Goal: Task Accomplishment & Management: Manage account settings

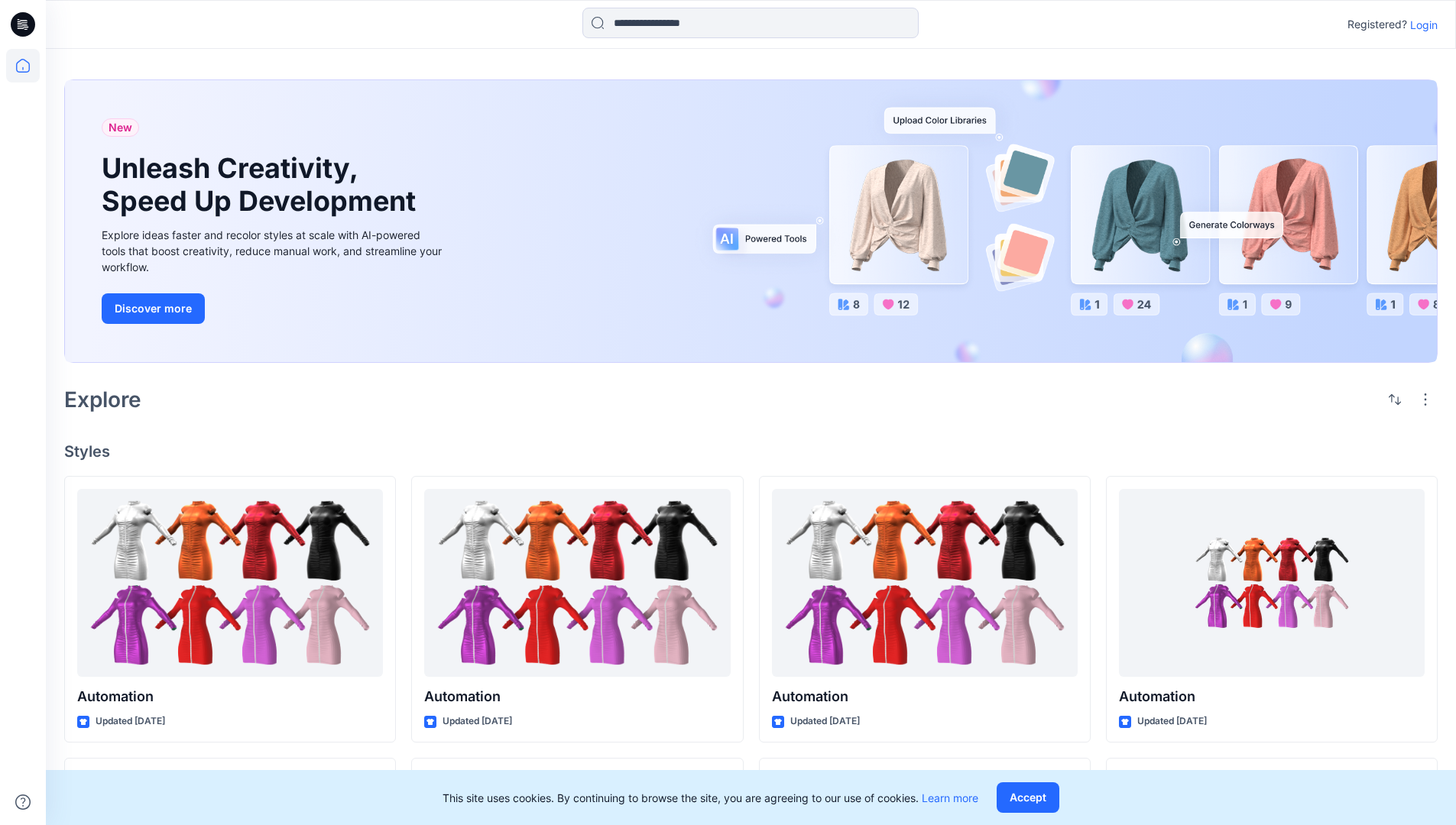
click at [1420, 24] on p "Login" at bounding box center [1424, 24] width 28 height 16
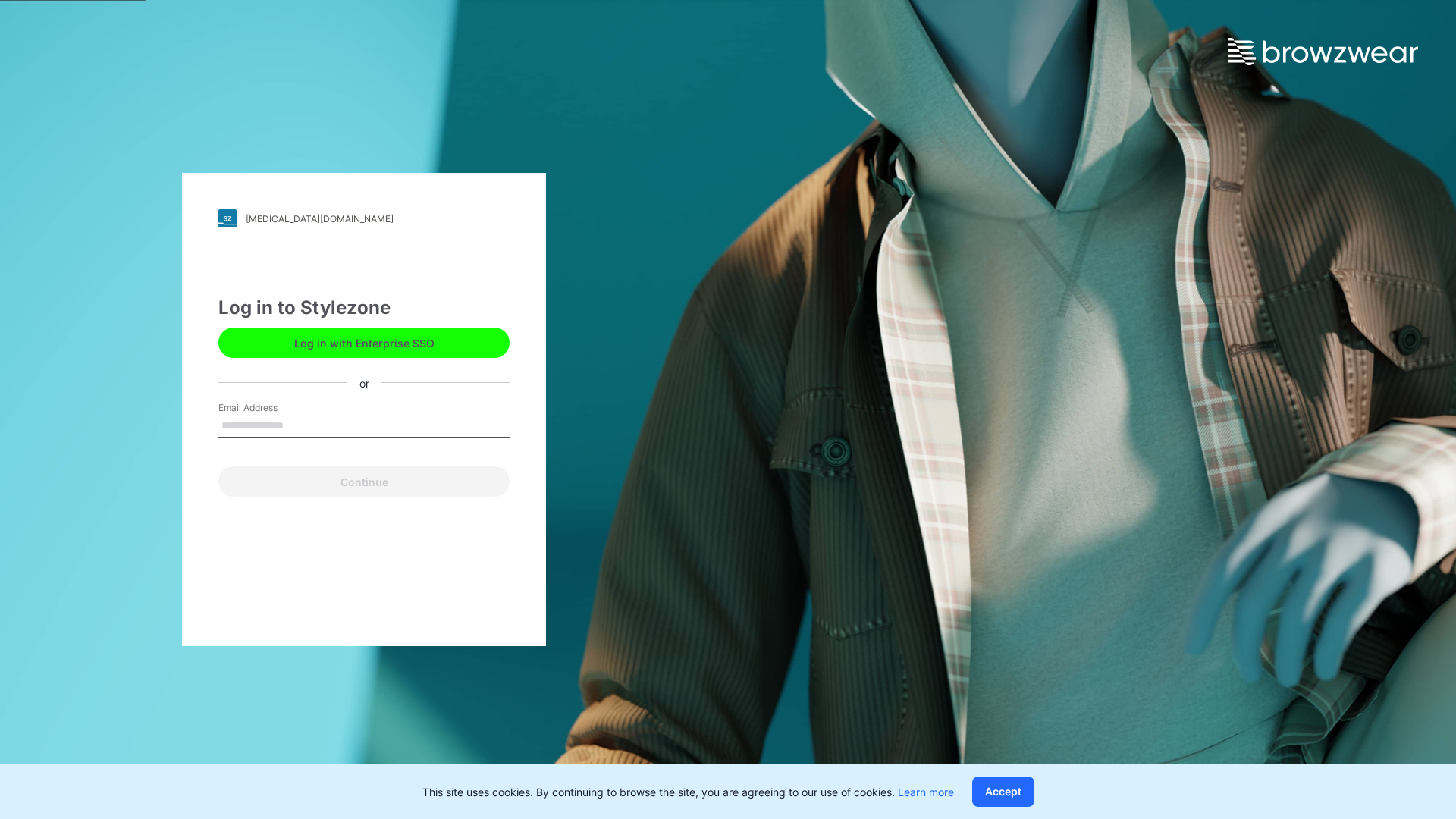
click at [299, 425] on input "Email Address" at bounding box center [364, 426] width 291 height 23
type input "**********"
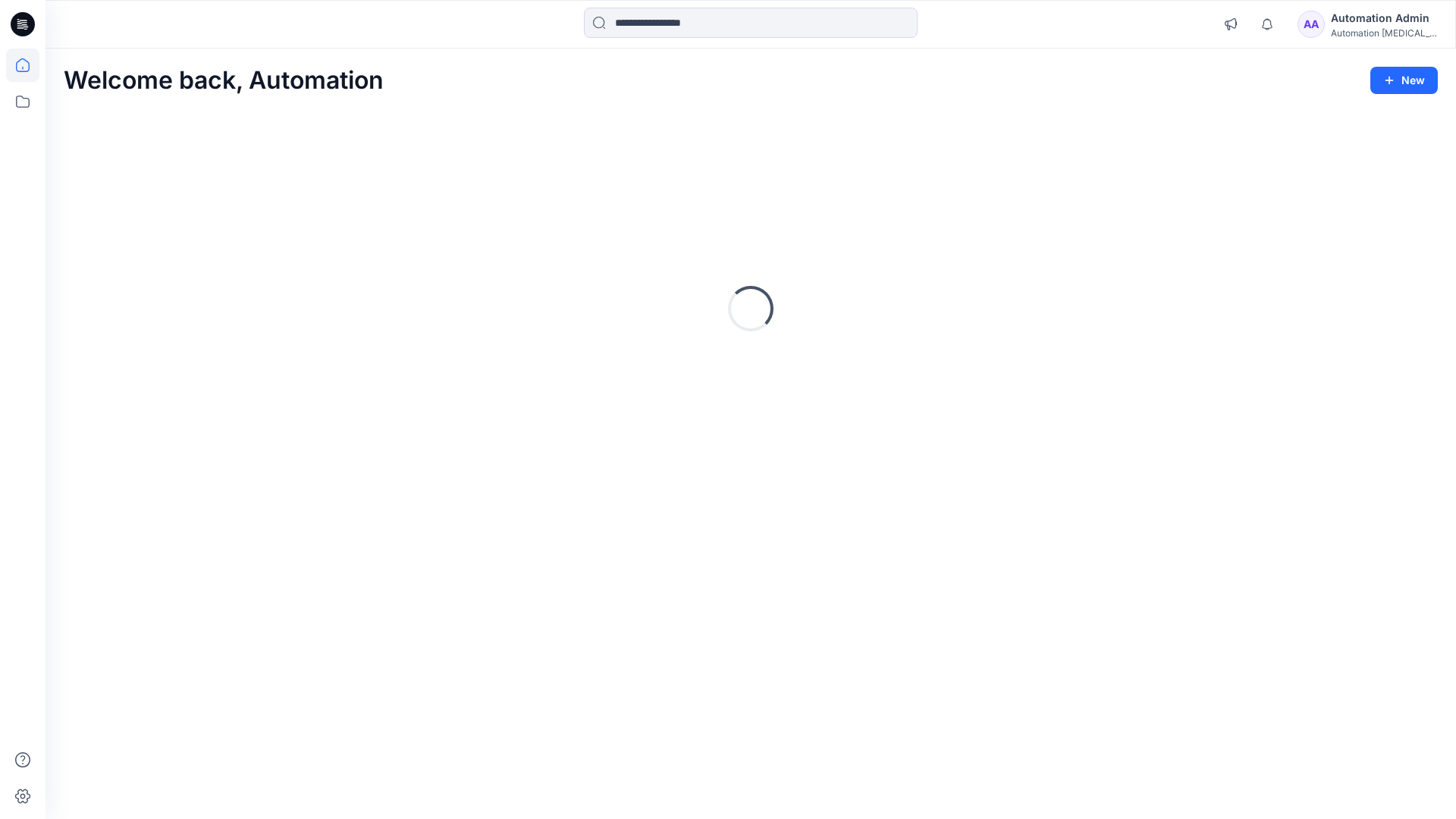
click at [28, 65] on icon at bounding box center [22, 65] width 14 height 14
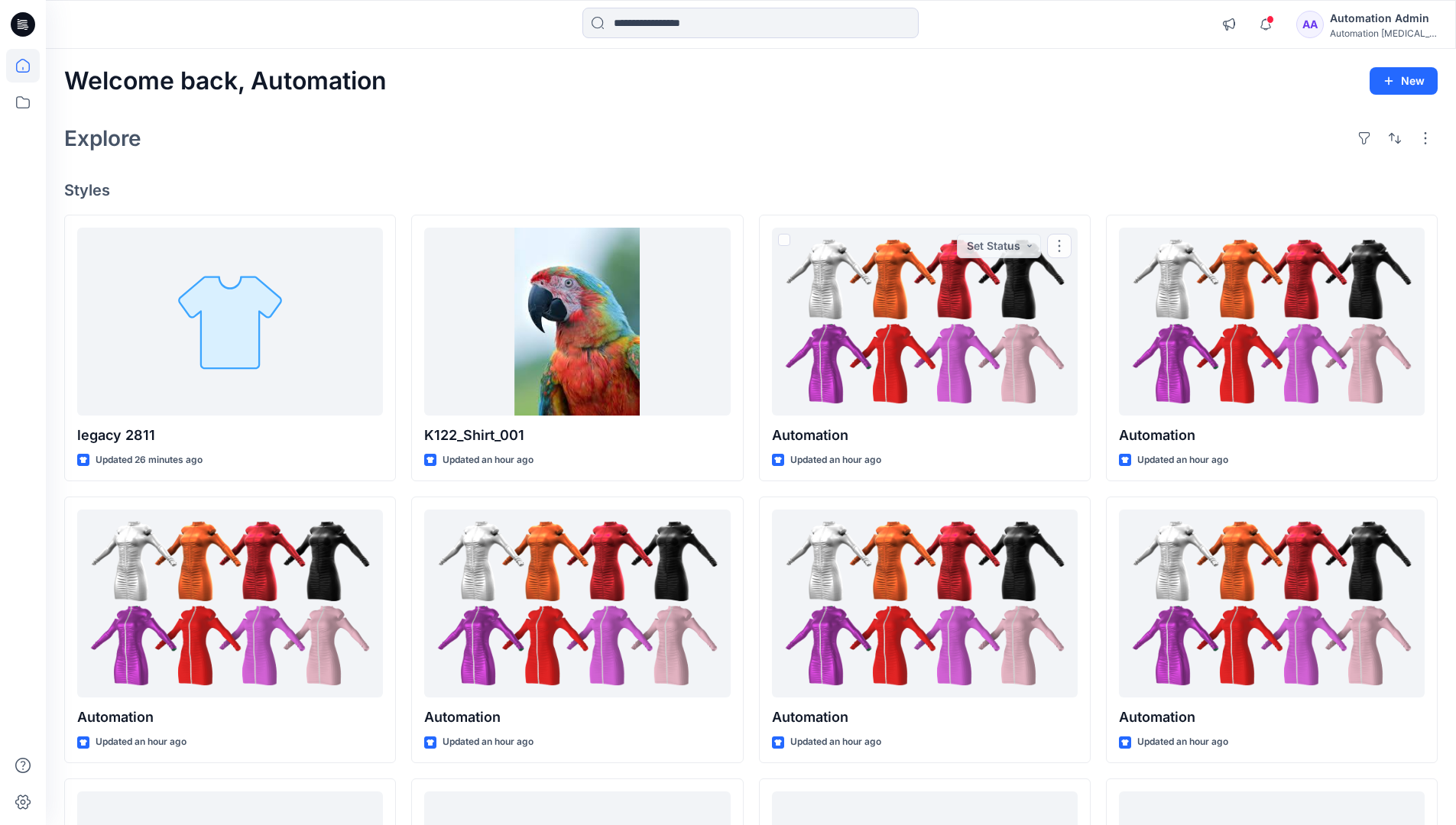
click at [1339, 28] on div "AA Automation Admin Automation [MEDICAL_DATA]..." at bounding box center [1366, 24] width 141 height 31
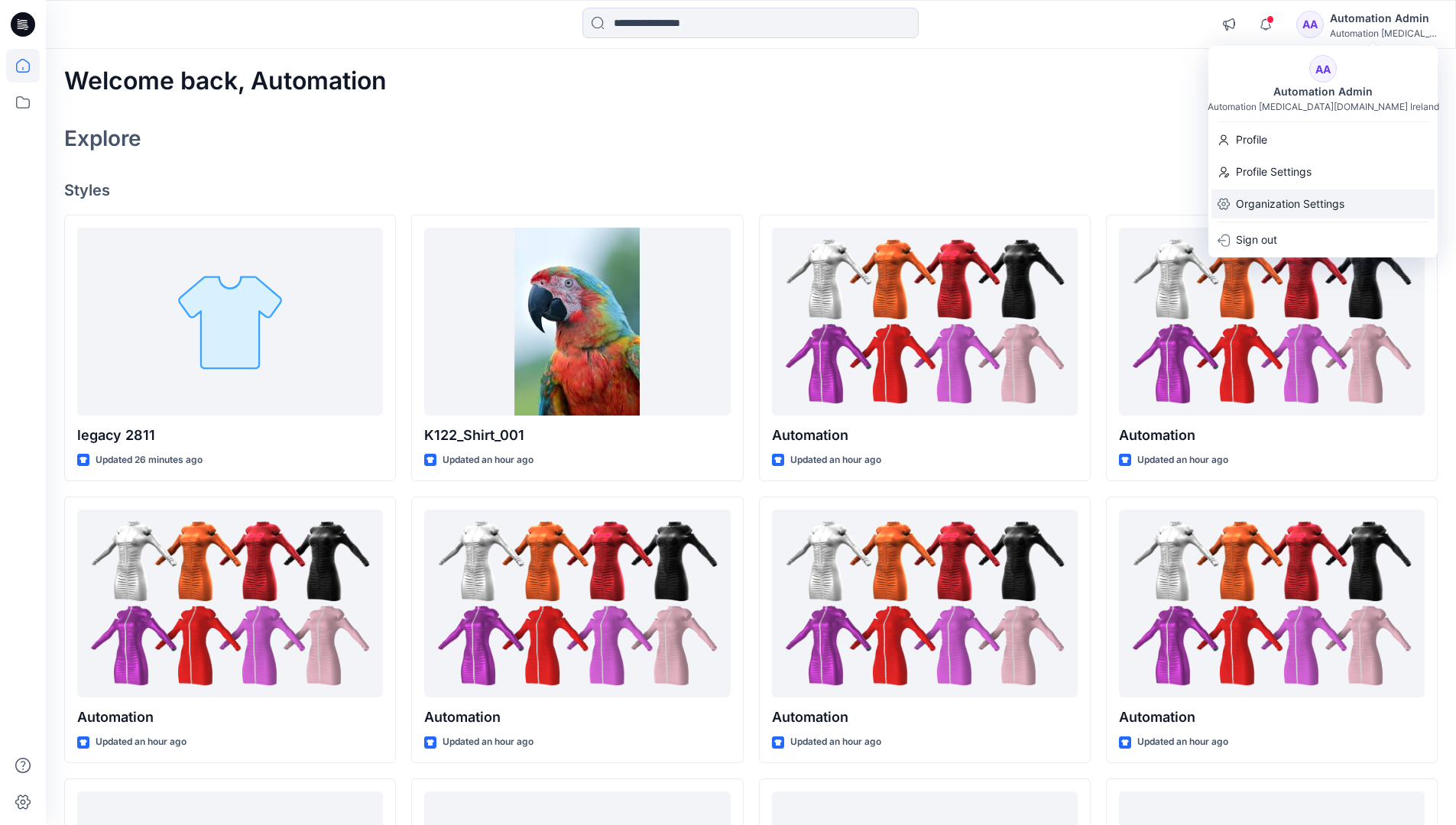
click at [1287, 199] on p "Organization Settings" at bounding box center [1289, 203] width 108 height 29
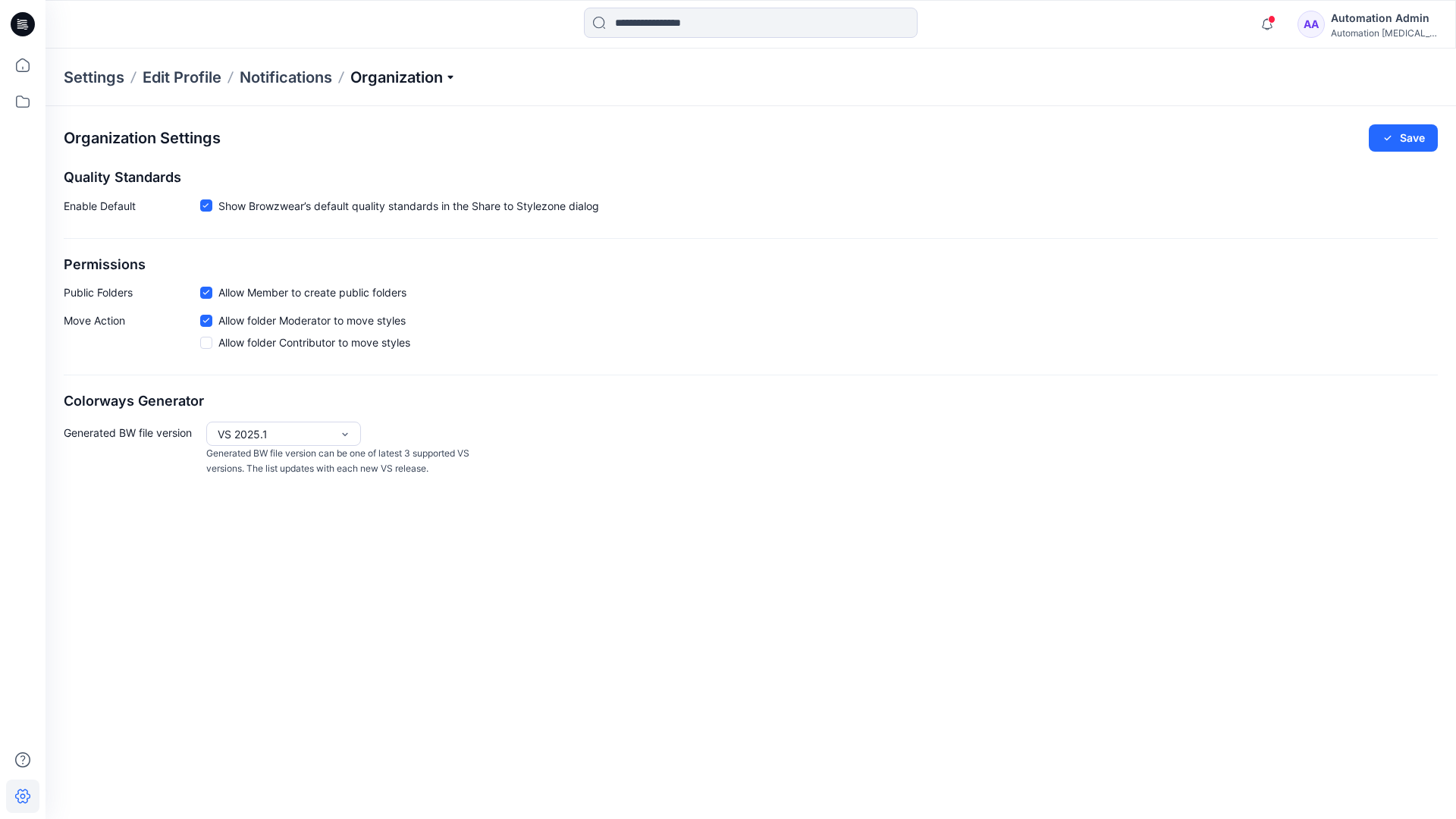
click at [402, 73] on p "Organization" at bounding box center [404, 77] width 106 height 21
click at [430, 170] on link "Edit Style Information Fields" at bounding box center [405, 173] width 221 height 30
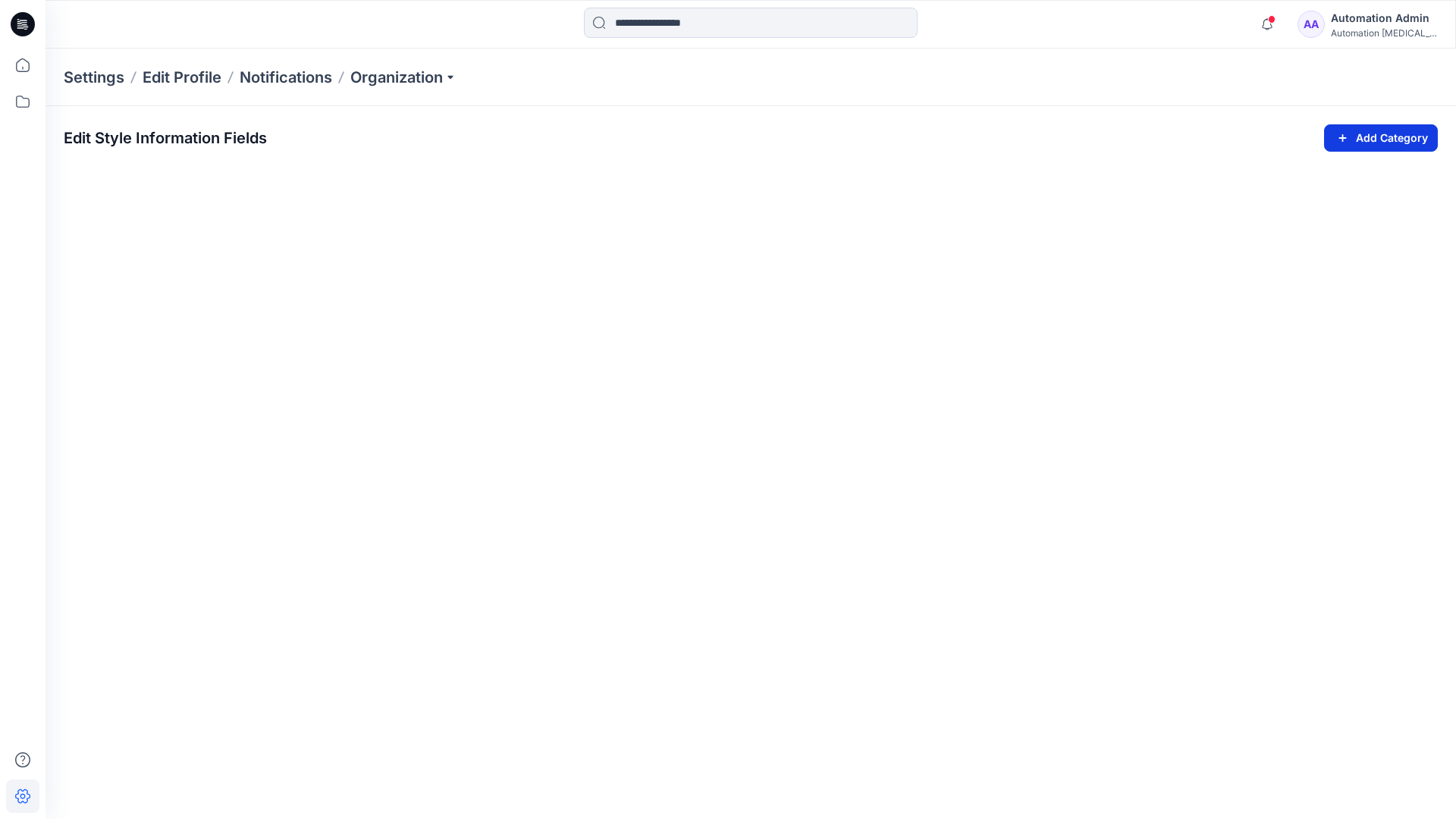
click at [1339, 133] on icon "button" at bounding box center [1342, 138] width 17 height 18
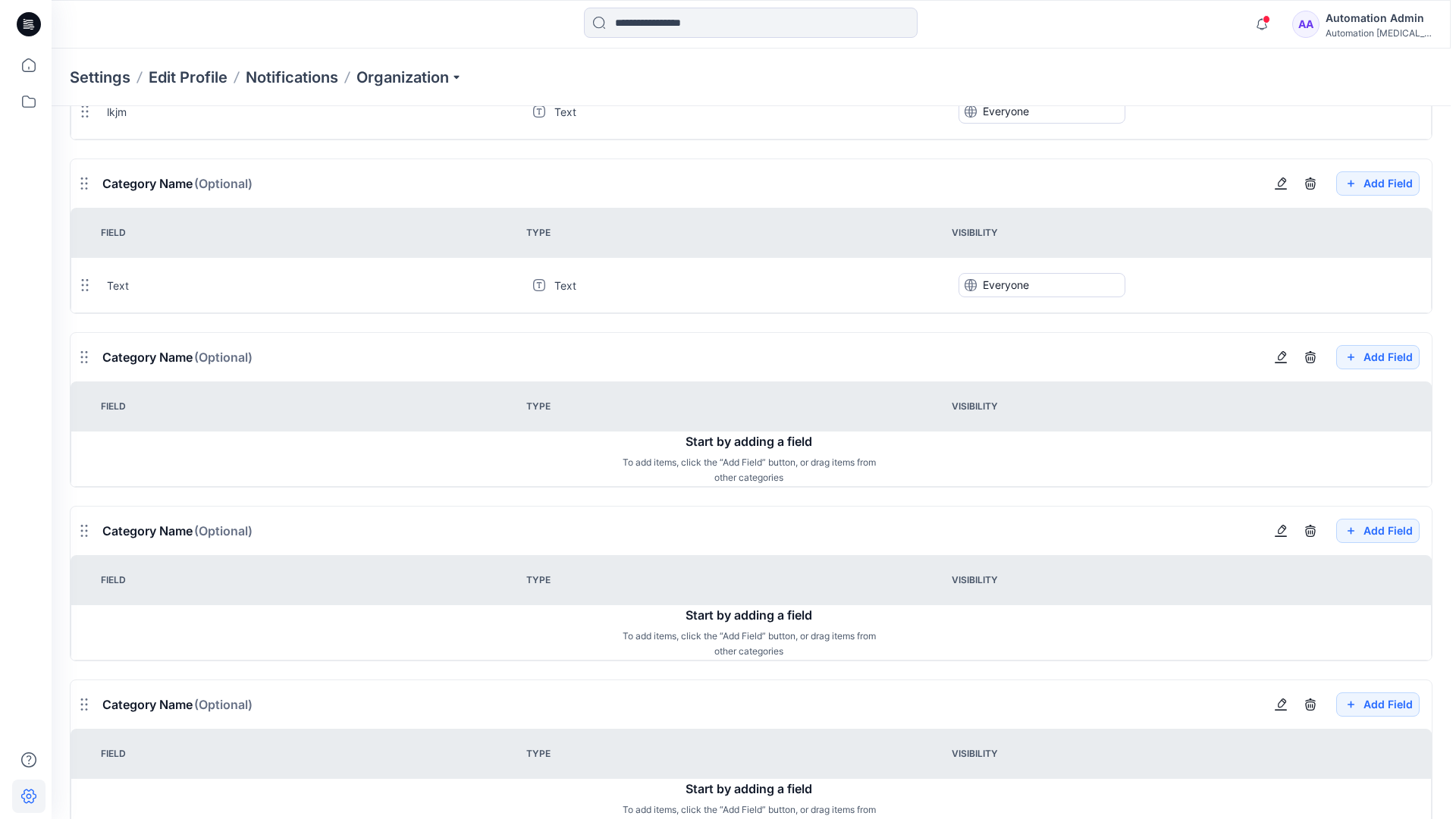
scroll to position [1297, 0]
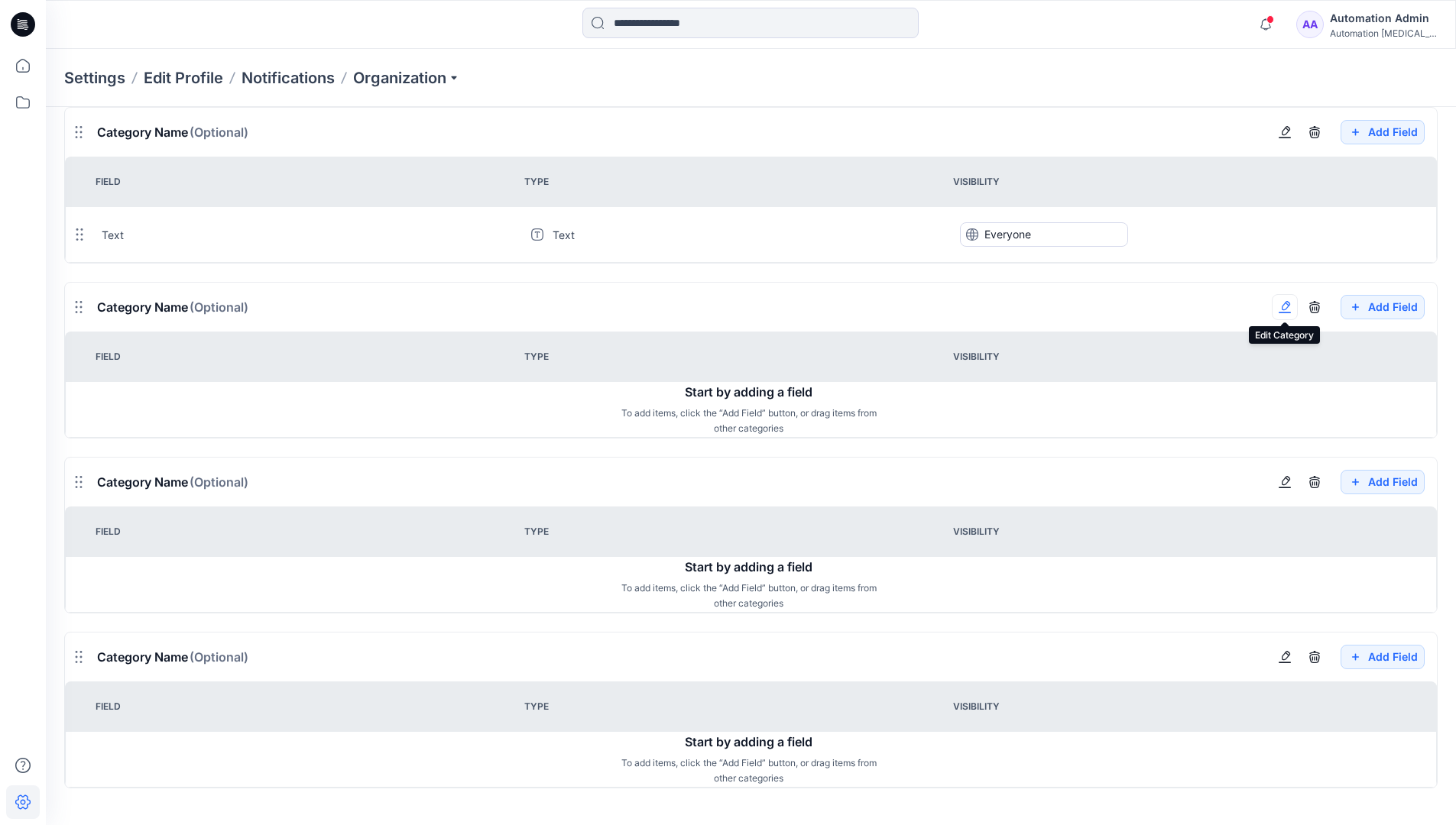
click at [1290, 315] on button "button" at bounding box center [1285, 307] width 26 height 26
type input "*******"
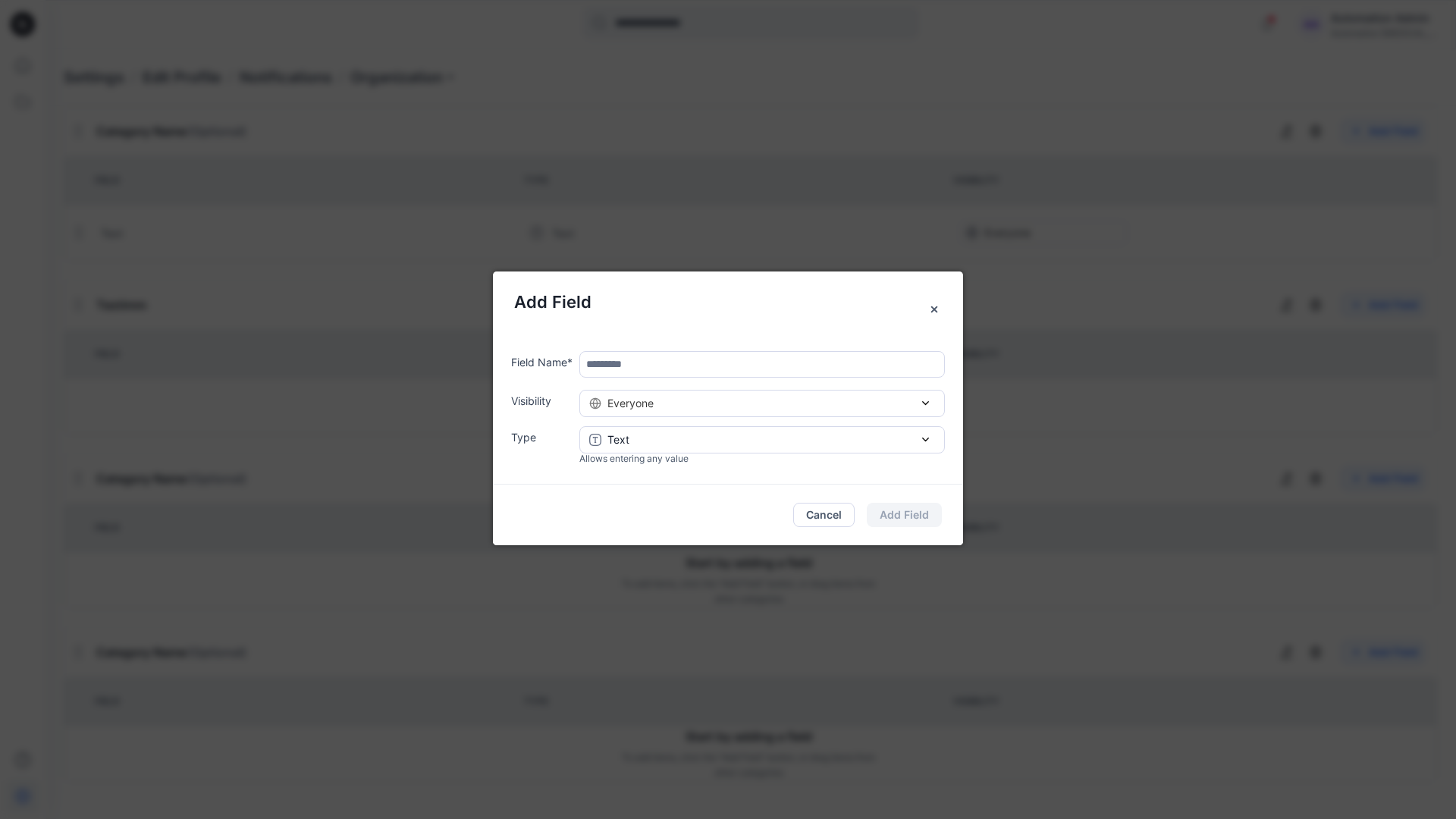
click at [650, 369] on input "text" at bounding box center [762, 365] width 365 height 27
type input "****"
click at [782, 408] on div "Everyone" at bounding box center [762, 402] width 346 height 16
click at [919, 514] on button "Add Field" at bounding box center [904, 515] width 75 height 24
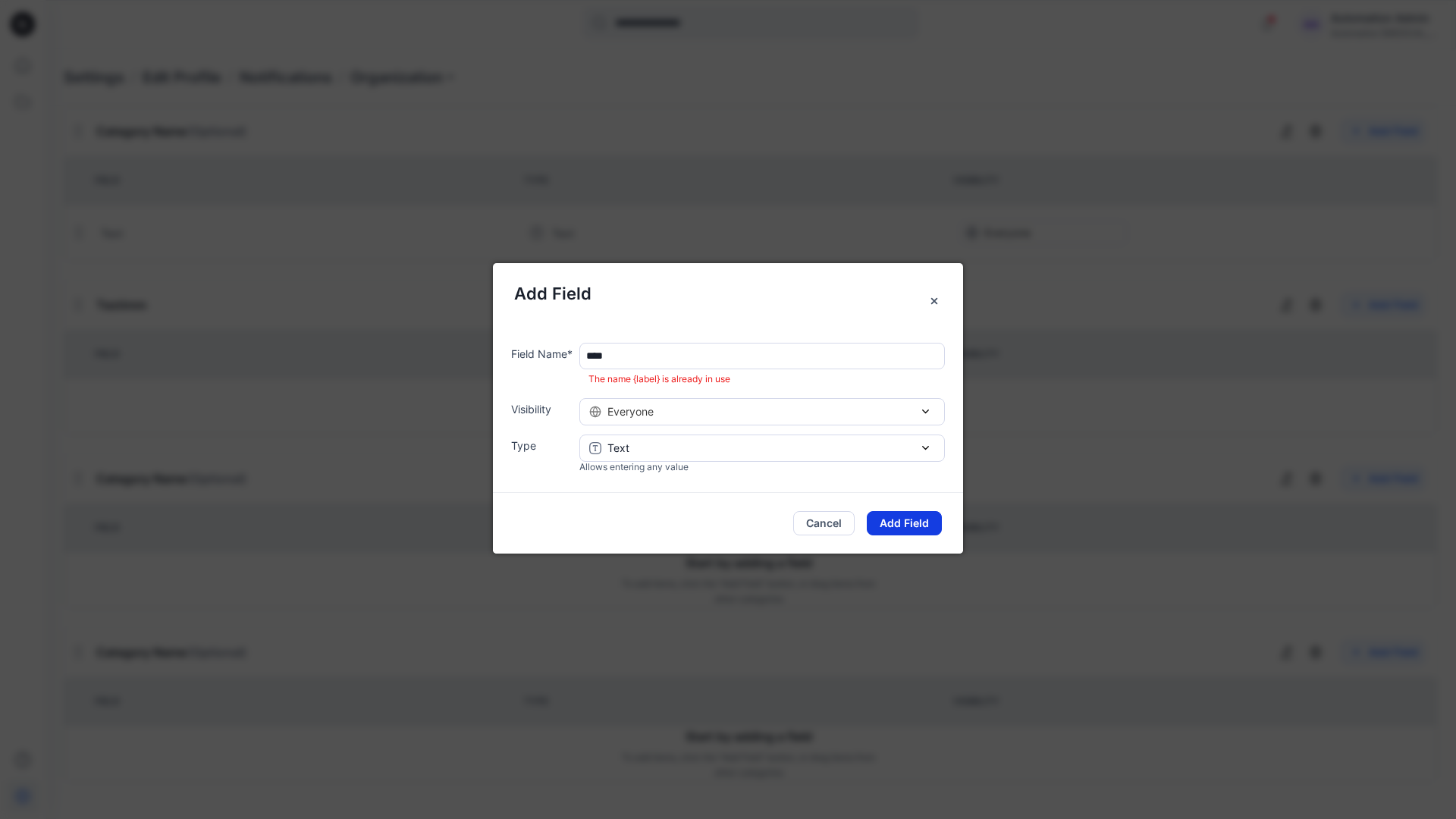
scroll to position [1193, 0]
